Goal: Communication & Community: Answer question/provide support

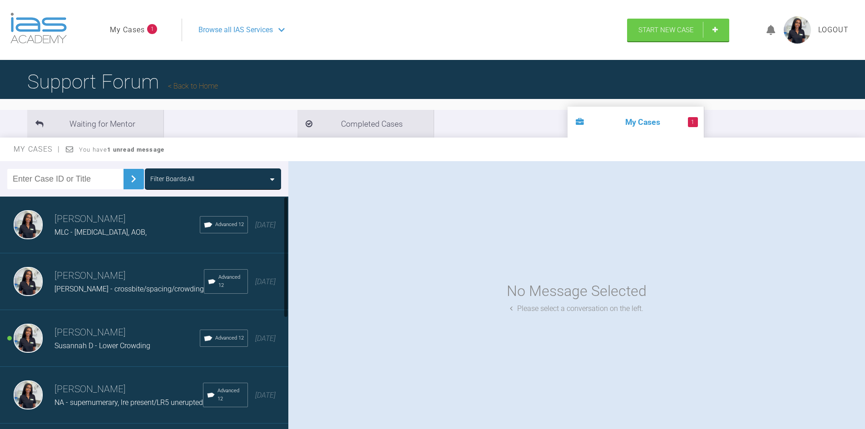
click at [107, 238] on div "MLC - [MEDICAL_DATA], AOB," at bounding box center [127, 233] width 145 height 12
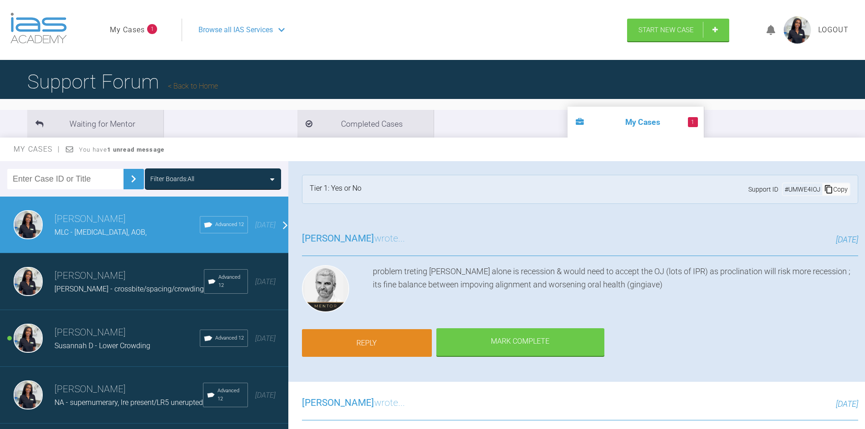
click at [352, 337] on link "Reply" at bounding box center [367, 343] width 130 height 28
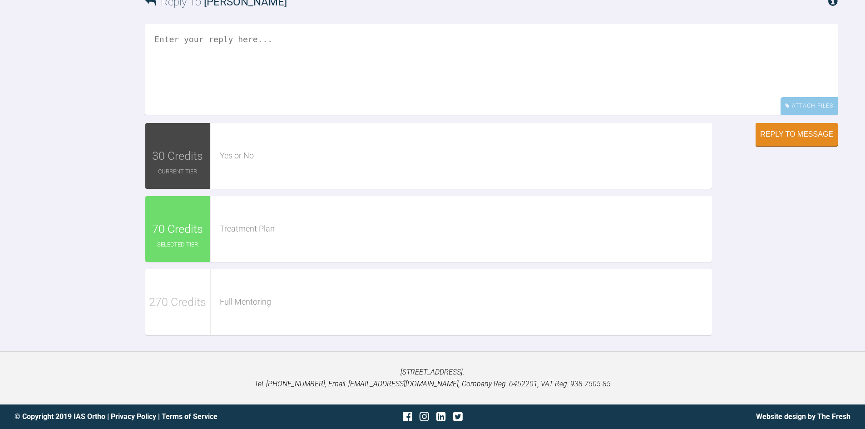
click at [244, 115] on textarea at bounding box center [491, 69] width 693 height 91
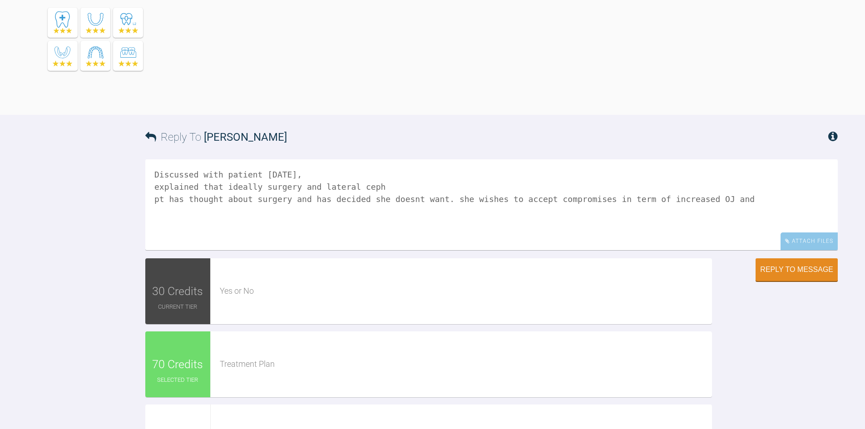
scroll to position [1784, 0]
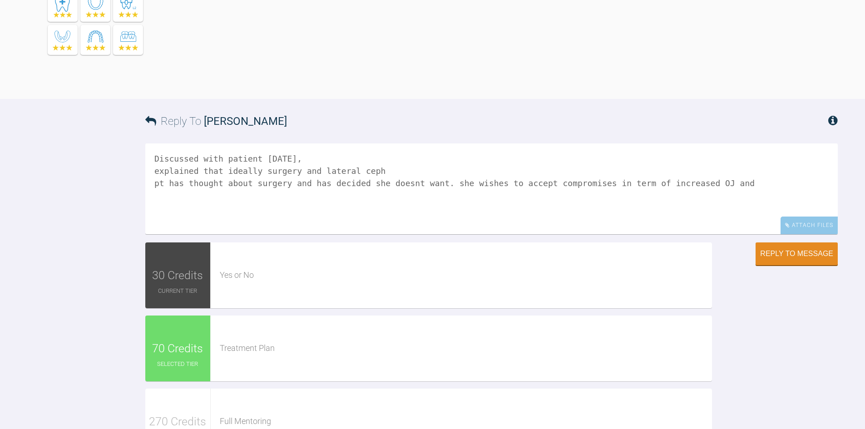
click at [700, 234] on textarea "Discussed with patient [DATE], explained that ideally surgery and lateral ceph …" at bounding box center [491, 189] width 693 height 91
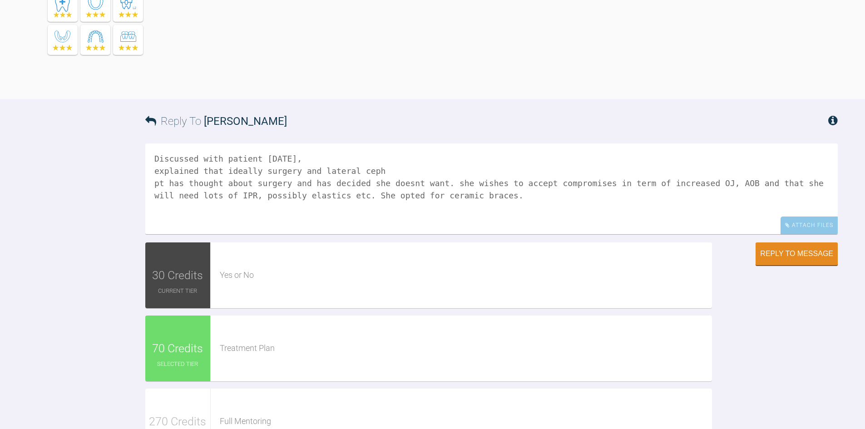
click at [375, 234] on textarea "Discussed with patient [DATE], explained that ideally surgery and lateral ceph …" at bounding box center [491, 189] width 693 height 91
click at [184, 234] on textarea "Discussed with patient [DATE], explained that ideally surgery and lateral ceph,…" at bounding box center [491, 189] width 693 height 91
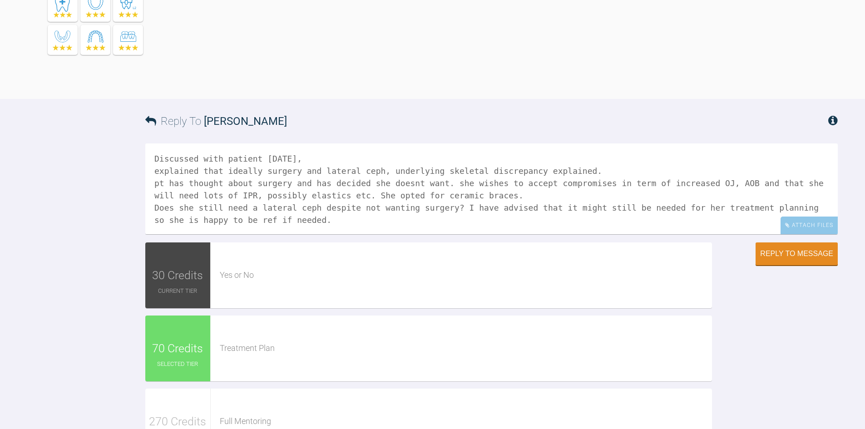
click at [227, 234] on textarea "Discussed with patient [DATE], explained that ideally surgery and lateral ceph,…" at bounding box center [491, 189] width 693 height 91
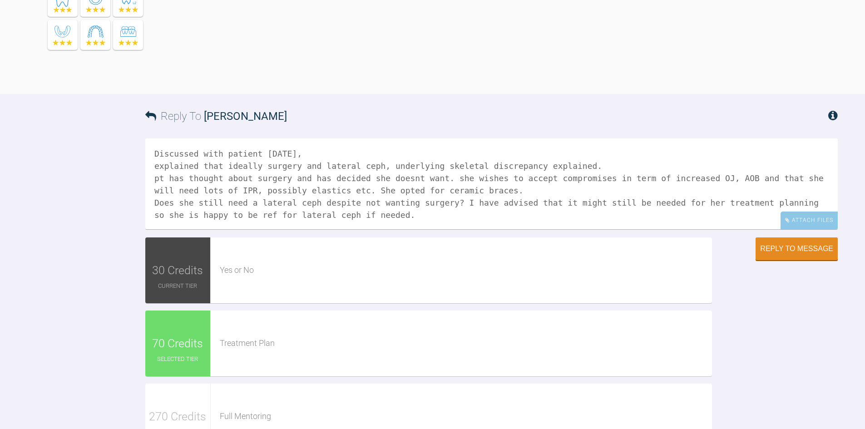
scroll to position [1829, 0]
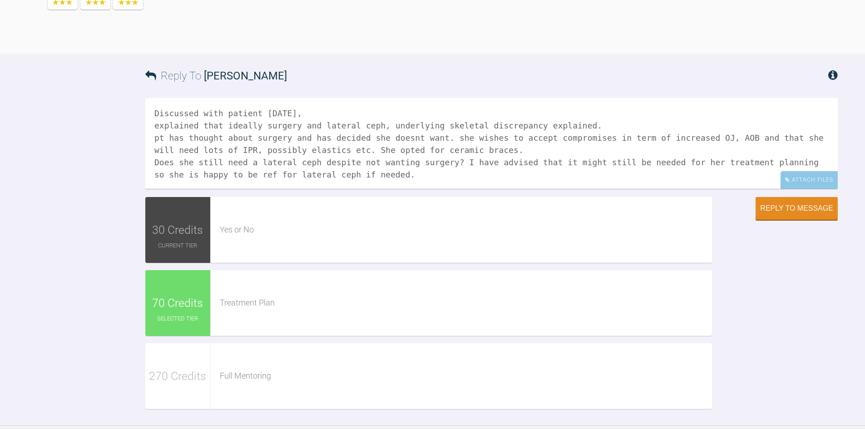
click at [374, 189] on textarea "Discussed with patient [DATE], explained that ideally surgery and lateral ceph,…" at bounding box center [491, 143] width 693 height 91
click at [545, 189] on textarea "Discussed with patient [DATE], explained that ideally surgery and lateral ceph,…" at bounding box center [491, 143] width 693 height 91
click at [453, 189] on textarea "Discussed with patient [DATE], explained that ideally surgery and lateral ceph,…" at bounding box center [491, 143] width 693 height 91
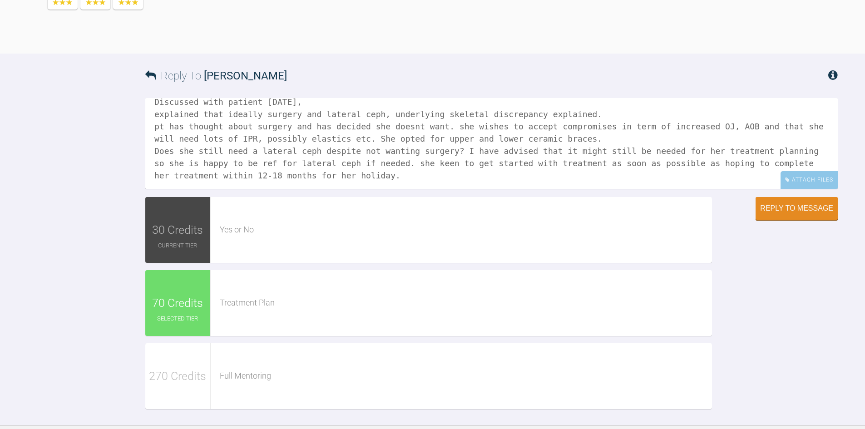
scroll to position [13, 0]
click at [330, 189] on textarea "Discussed with patient [DATE], explained that ideally surgery and lateral ceph,…" at bounding box center [491, 143] width 693 height 91
click at [333, 189] on textarea "Discussed with patient [DATE], explained that ideally surgery and lateral ceph,…" at bounding box center [491, 143] width 693 height 91
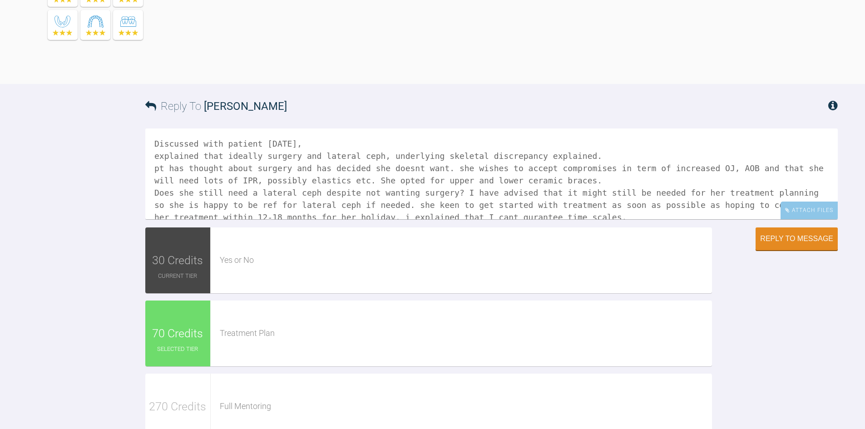
scroll to position [1784, 0]
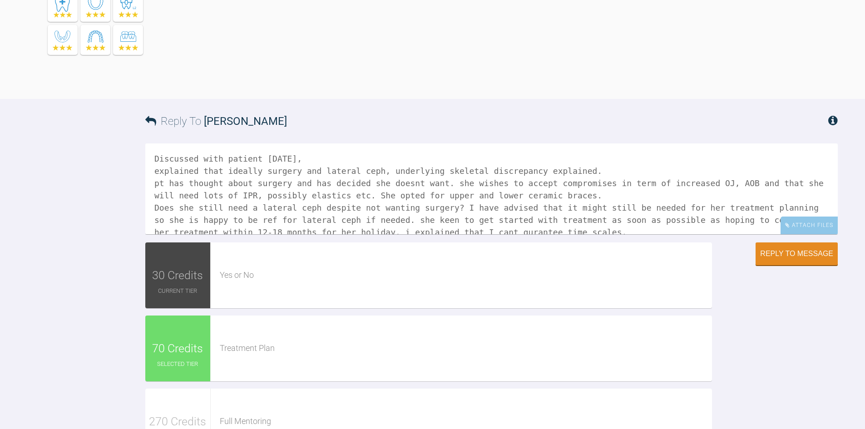
click at [288, 234] on textarea "Discussed with patient [DATE], explained that ideally surgery and lateral ceph,…" at bounding box center [491, 189] width 693 height 91
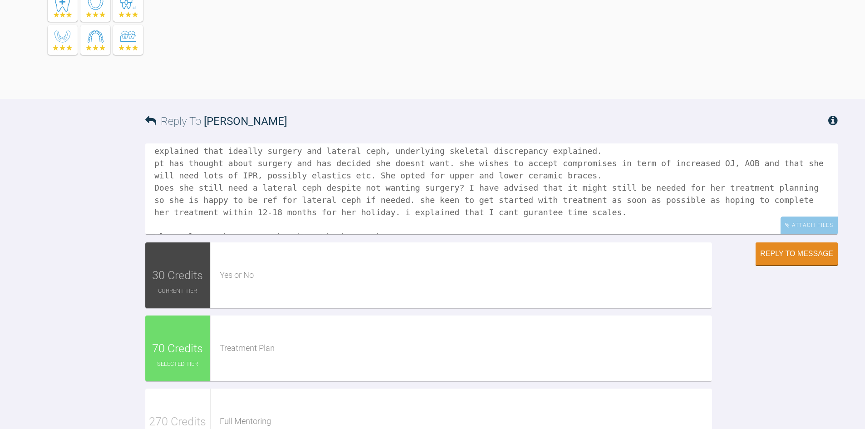
scroll to position [38, 0]
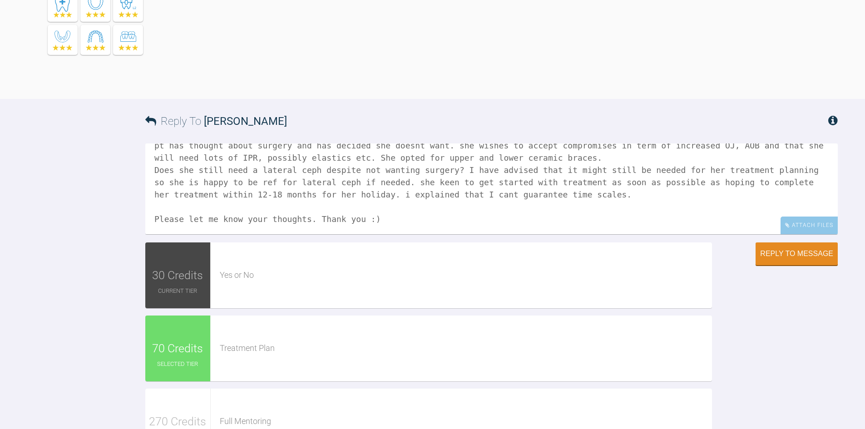
click at [438, 234] on textarea "Discussed with patient [DATE]: explained that ideally surgery and lateral ceph,…" at bounding box center [491, 189] width 693 height 91
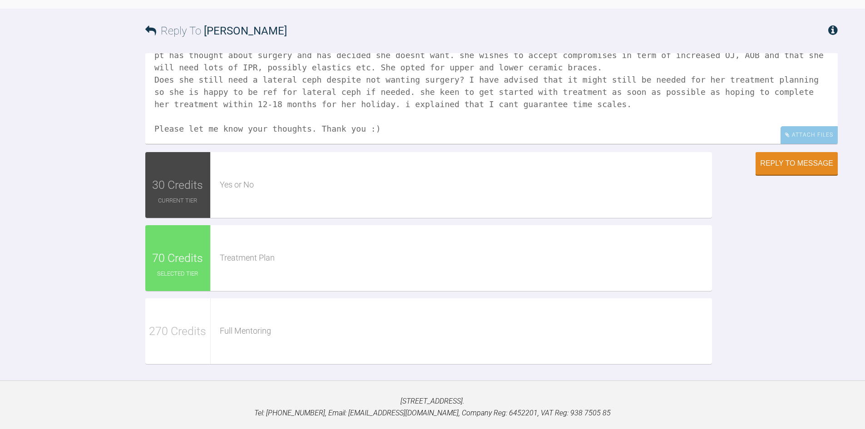
scroll to position [1875, 0]
type textarea "Discussed with patient [DATE]: explained that ideally surgery and lateral ceph,…"
click at [782, 168] on div "Reply to Message" at bounding box center [797, 164] width 73 height 8
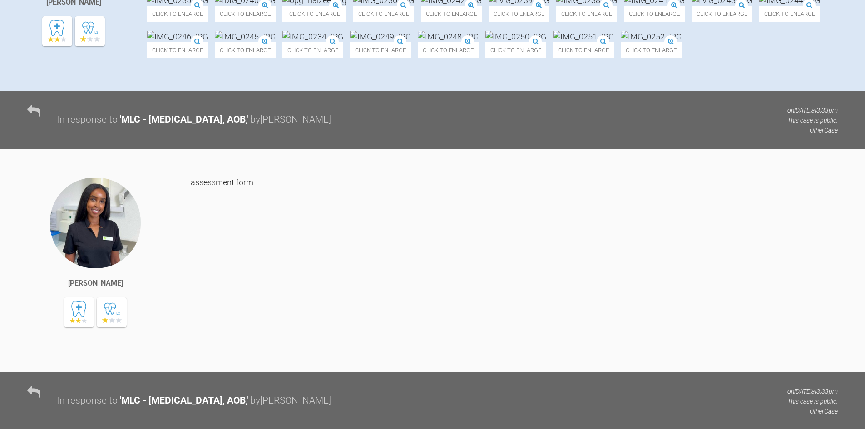
scroll to position [363, 0]
